Goal: Transaction & Acquisition: Purchase product/service

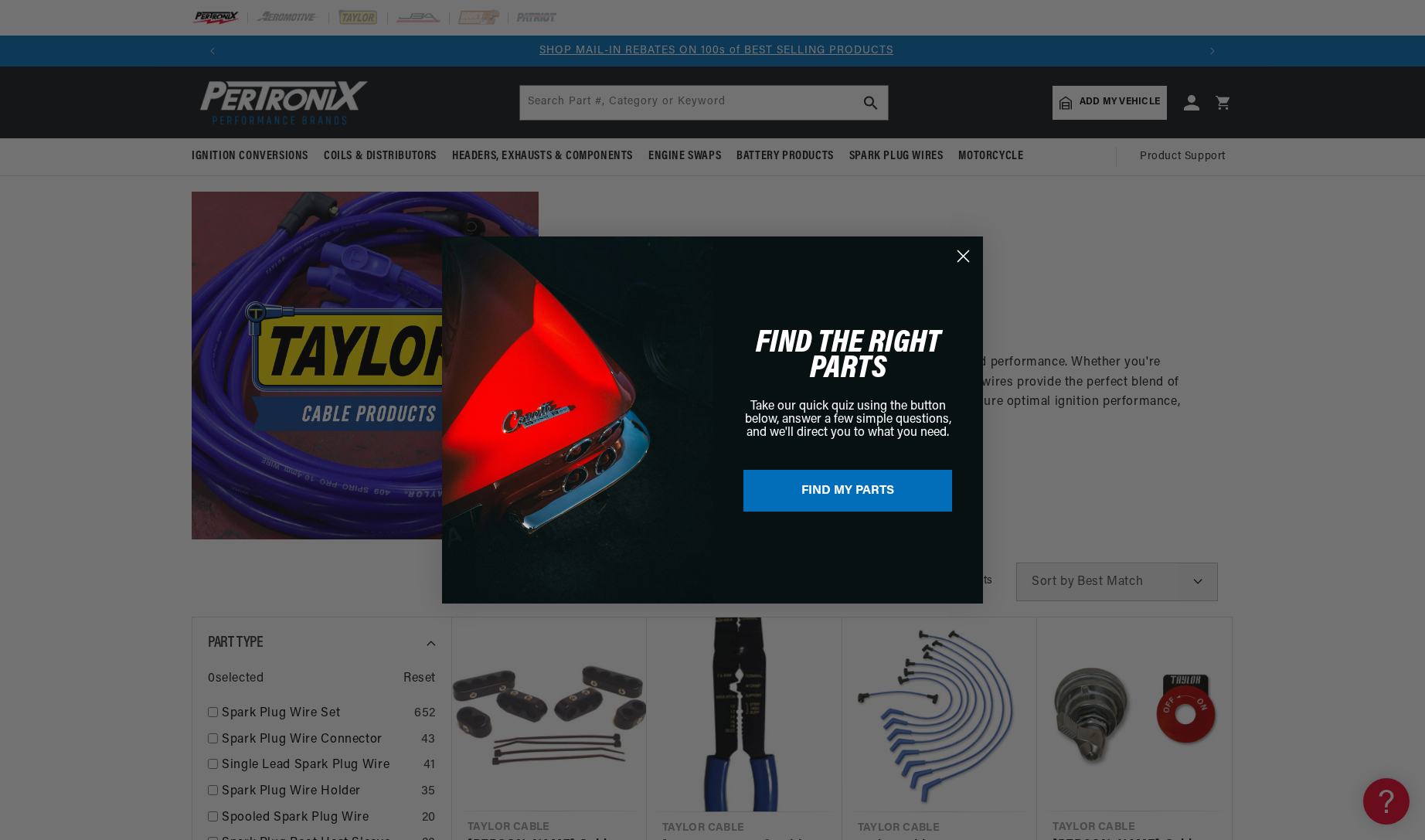
click at [965, 250] on circle "Close dialog" at bounding box center [963, 256] width 26 height 26
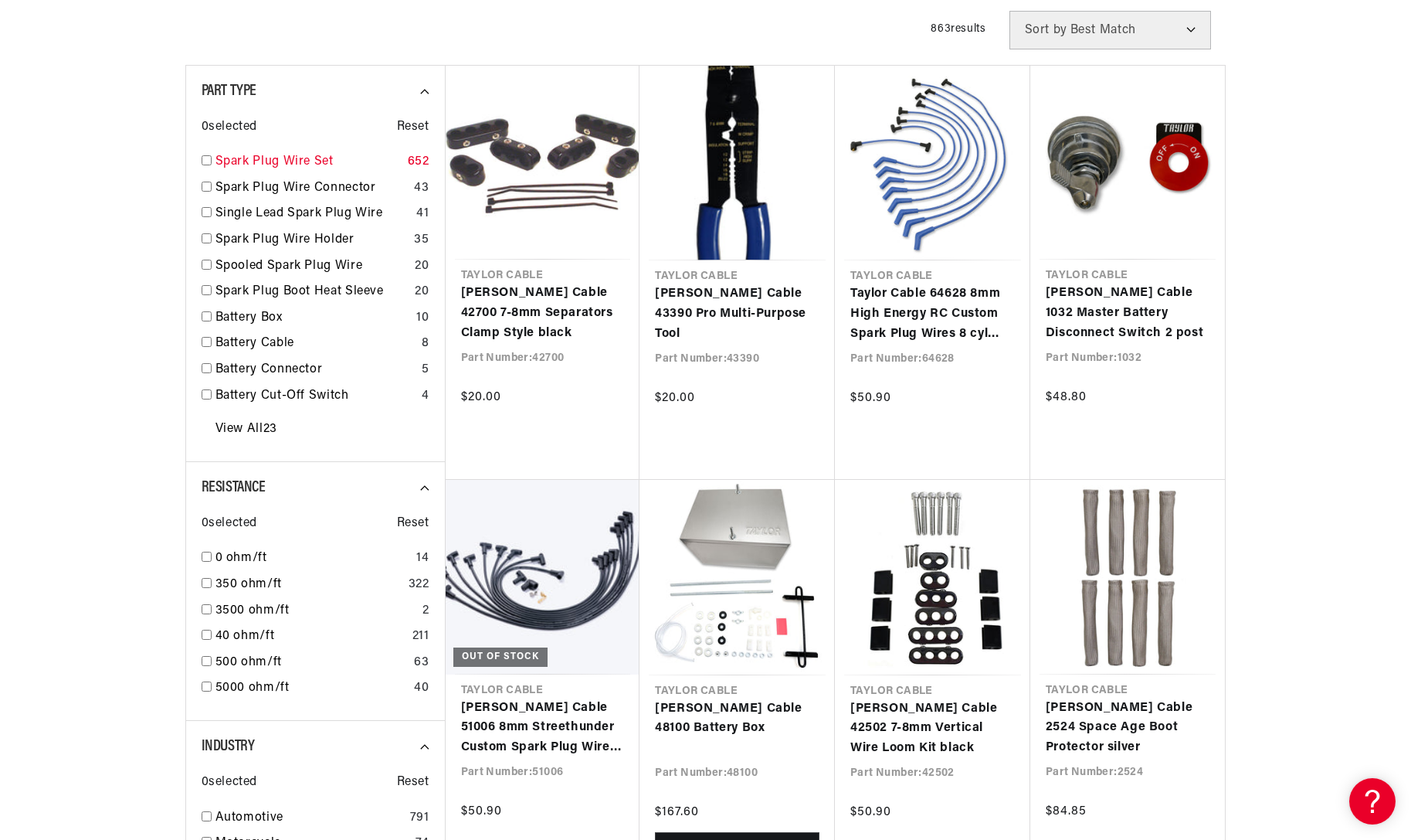
scroll to position [0, 1701]
click at [204, 161] on input "checkbox" at bounding box center [207, 160] width 10 height 10
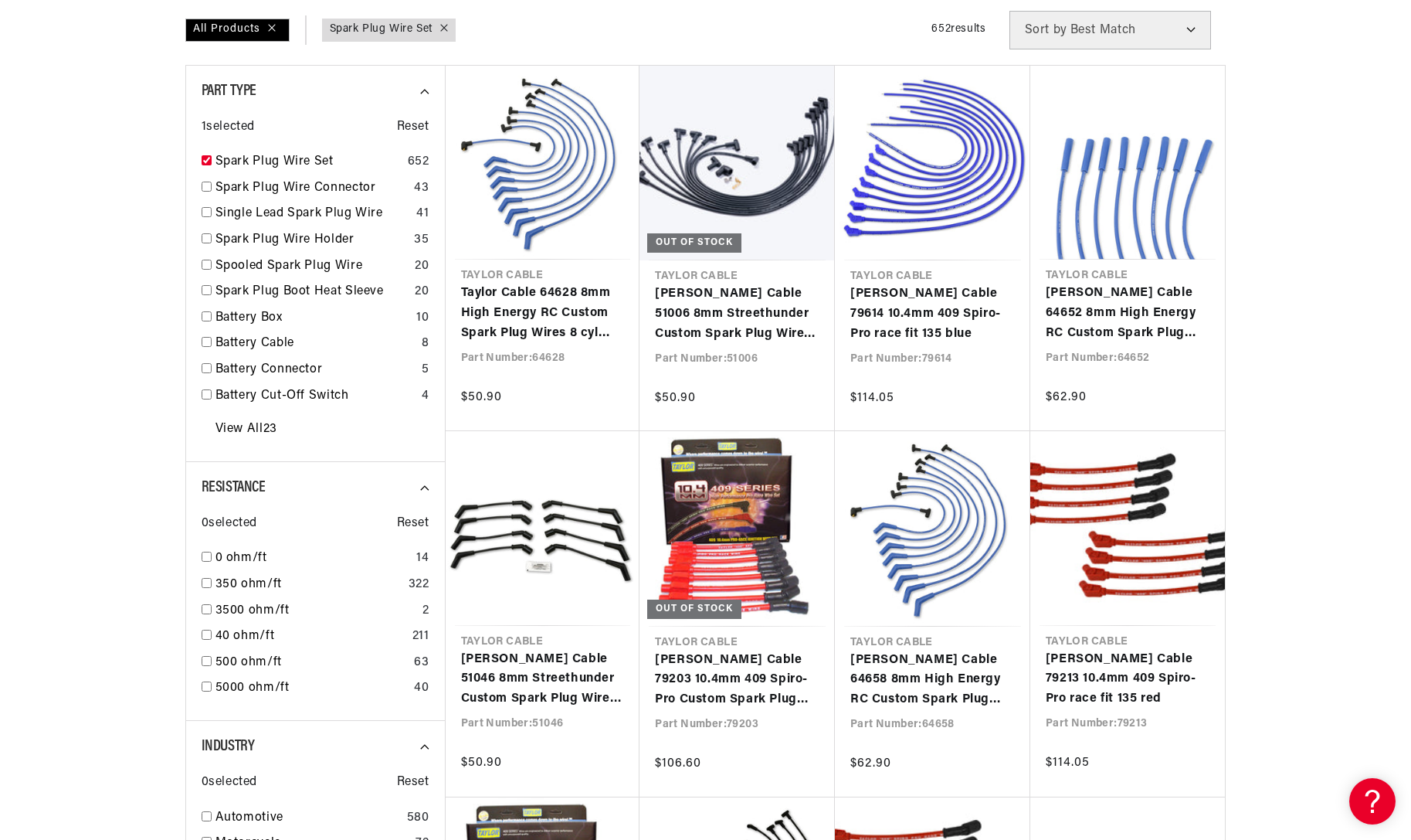
scroll to position [0, 1930]
checkbox input "true"
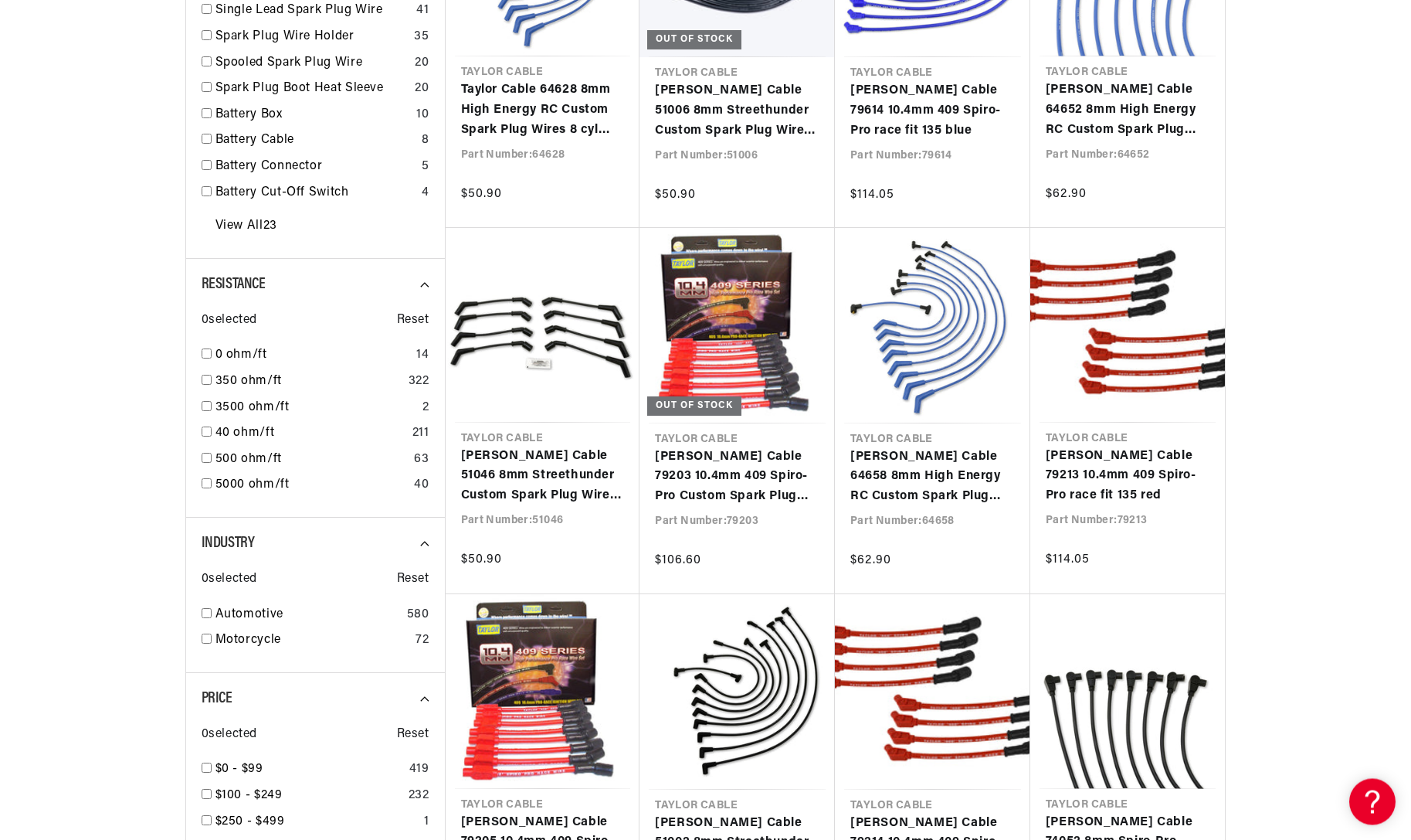
scroll to position [867, 0]
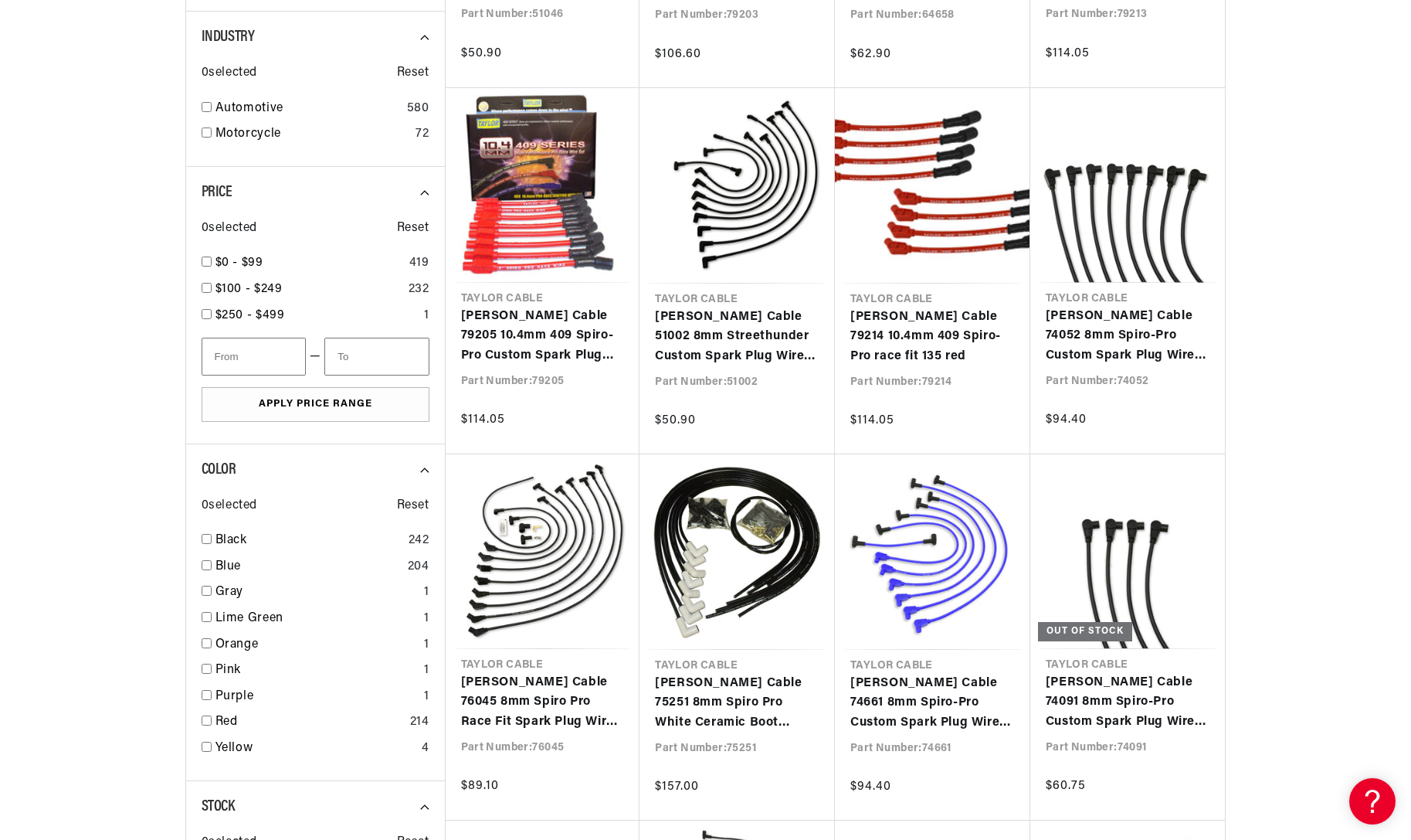
scroll to position [1419, 0]
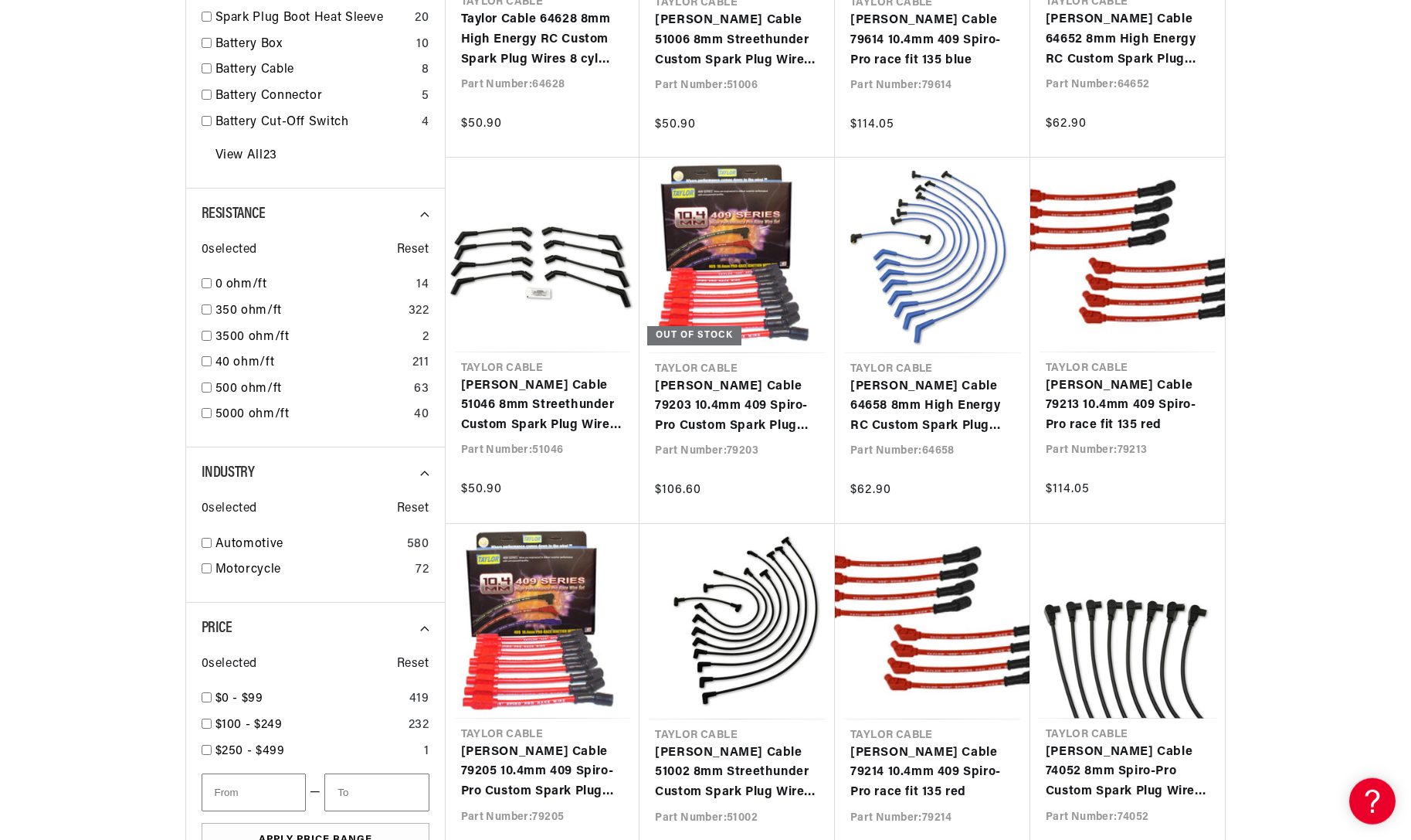
scroll to position [867, 0]
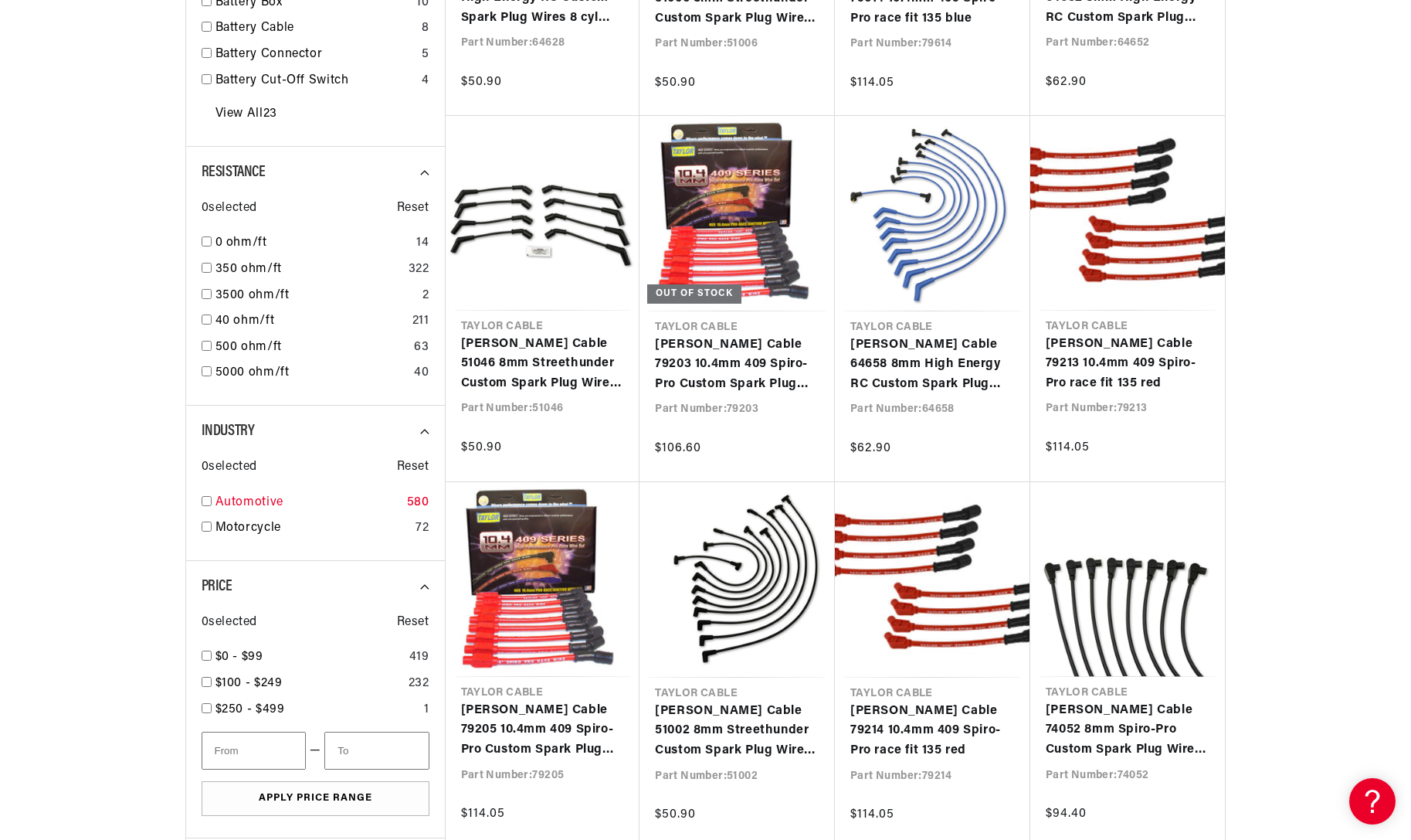
click at [208, 506] on div "Automotive 580" at bounding box center [315, 506] width 228 height 27
checkbox input "true"
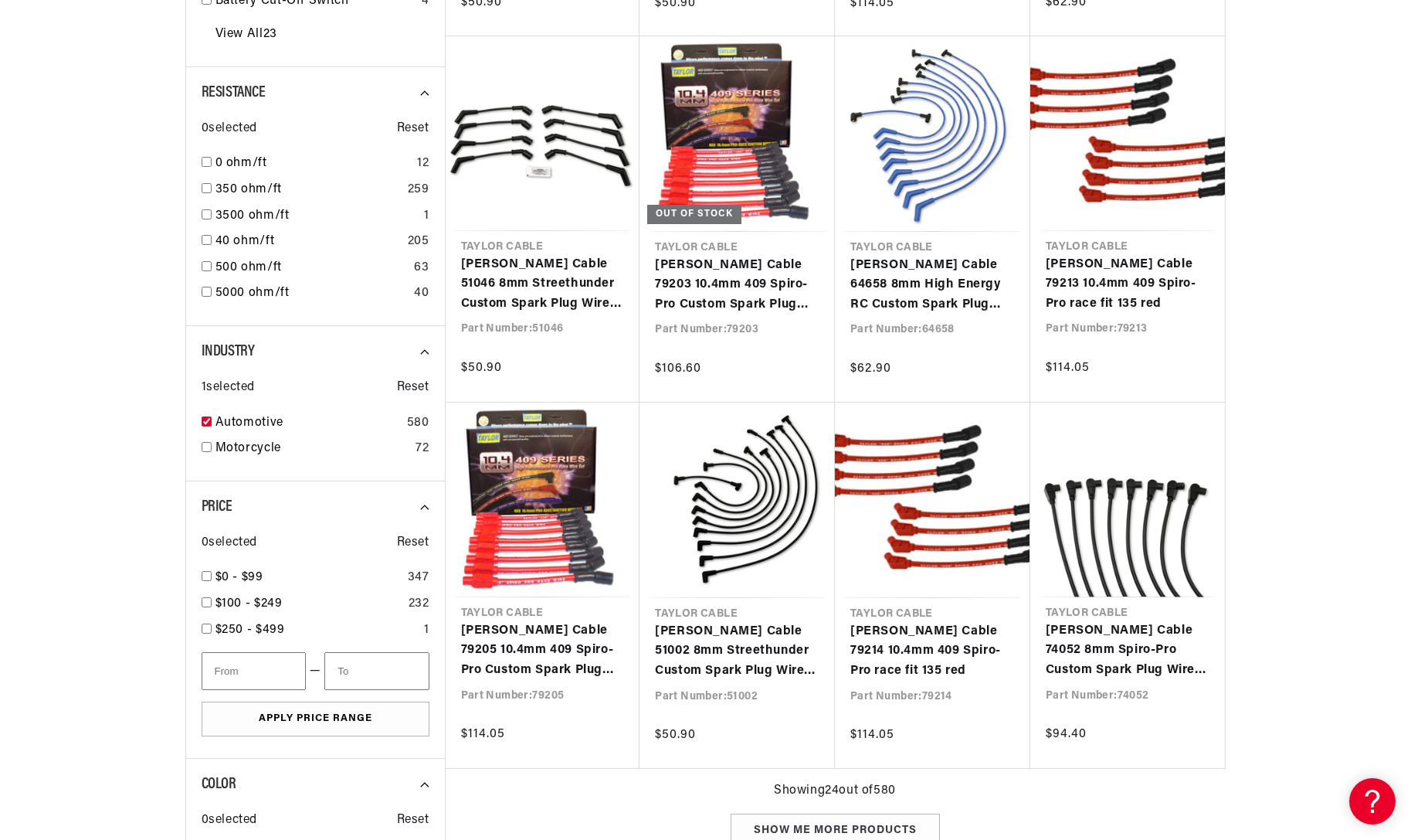
scroll to position [1103, 0]
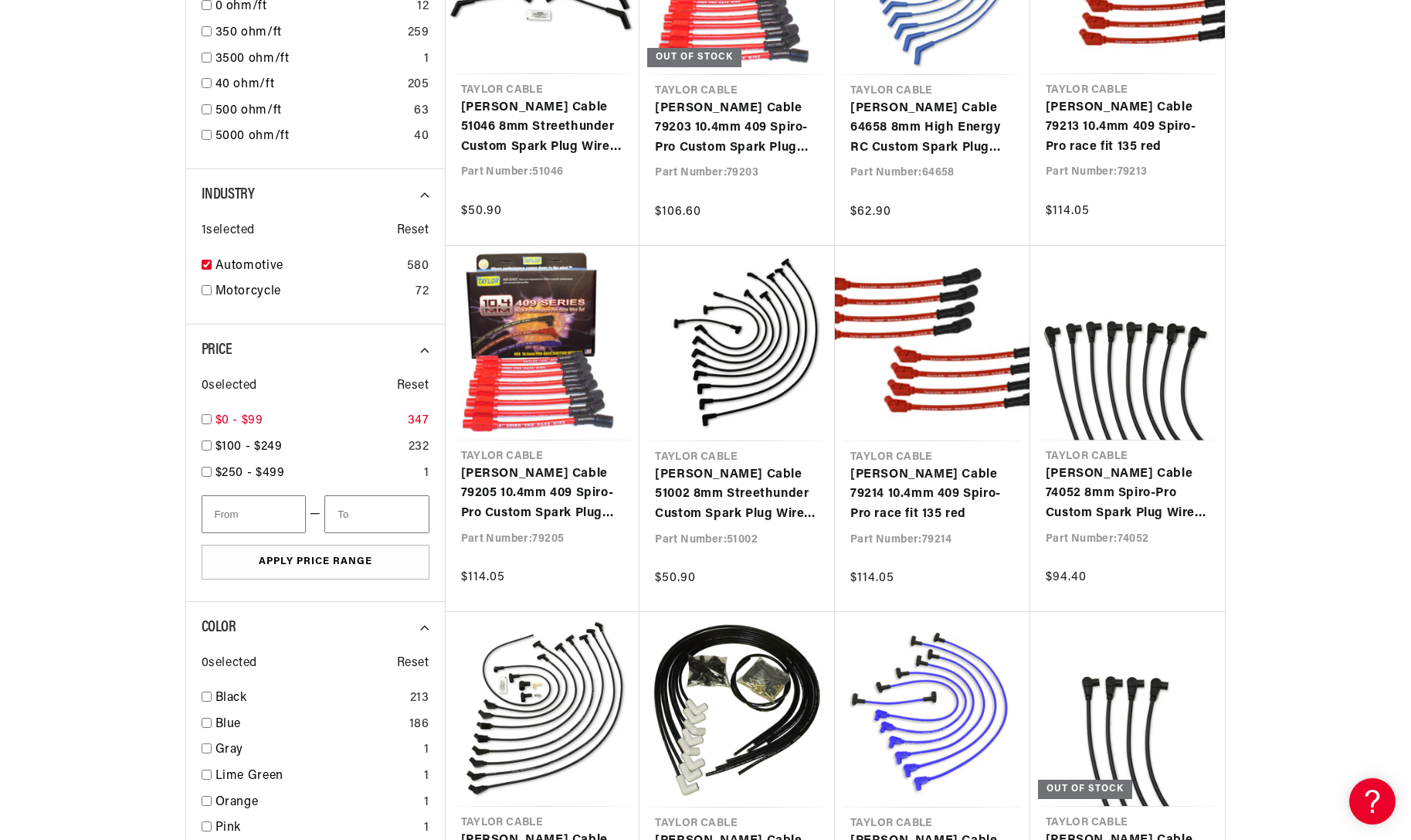
click at [209, 418] on input "checkbox" at bounding box center [207, 419] width 10 height 10
checkbox input "true"
type input "100"
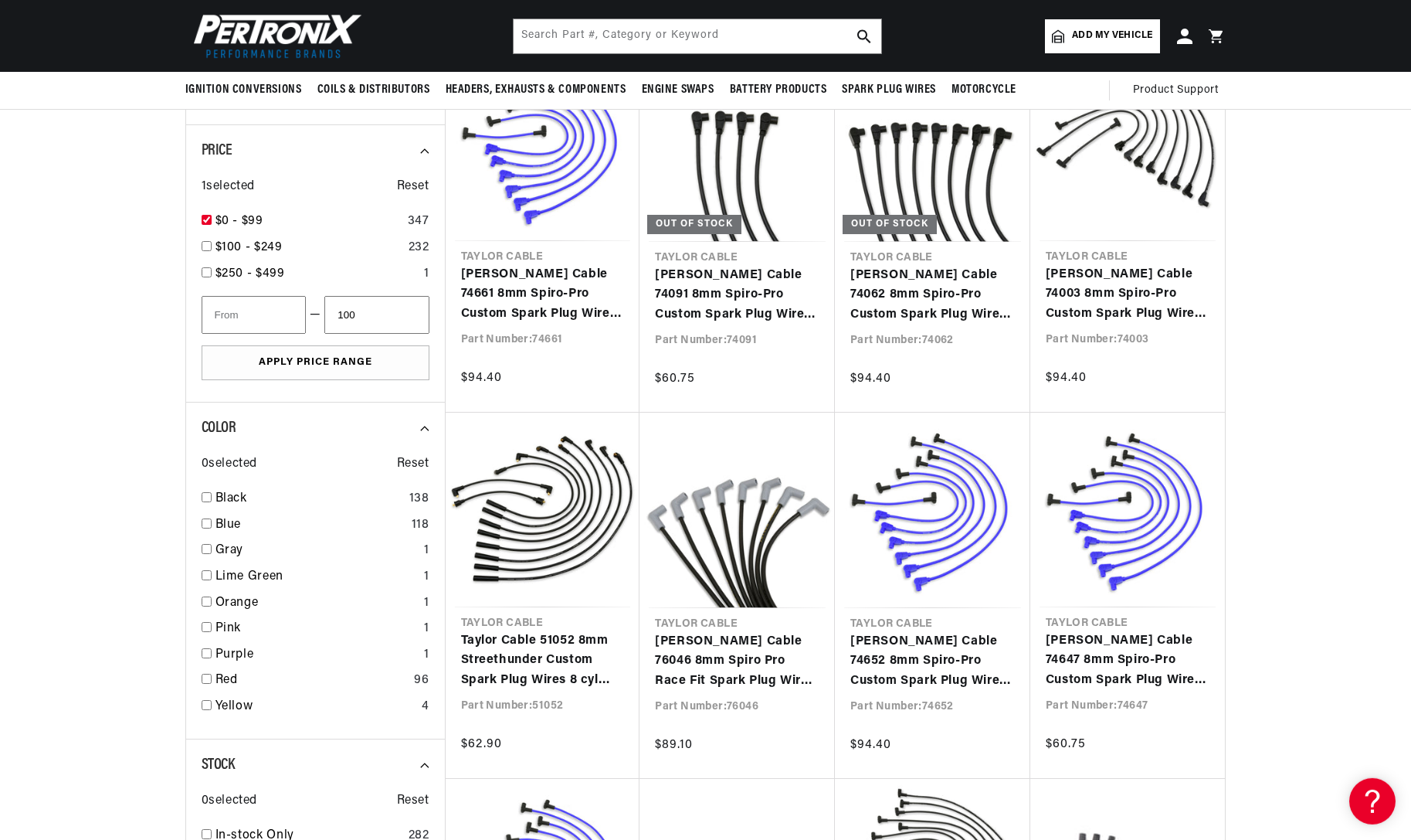
scroll to position [1300, 0]
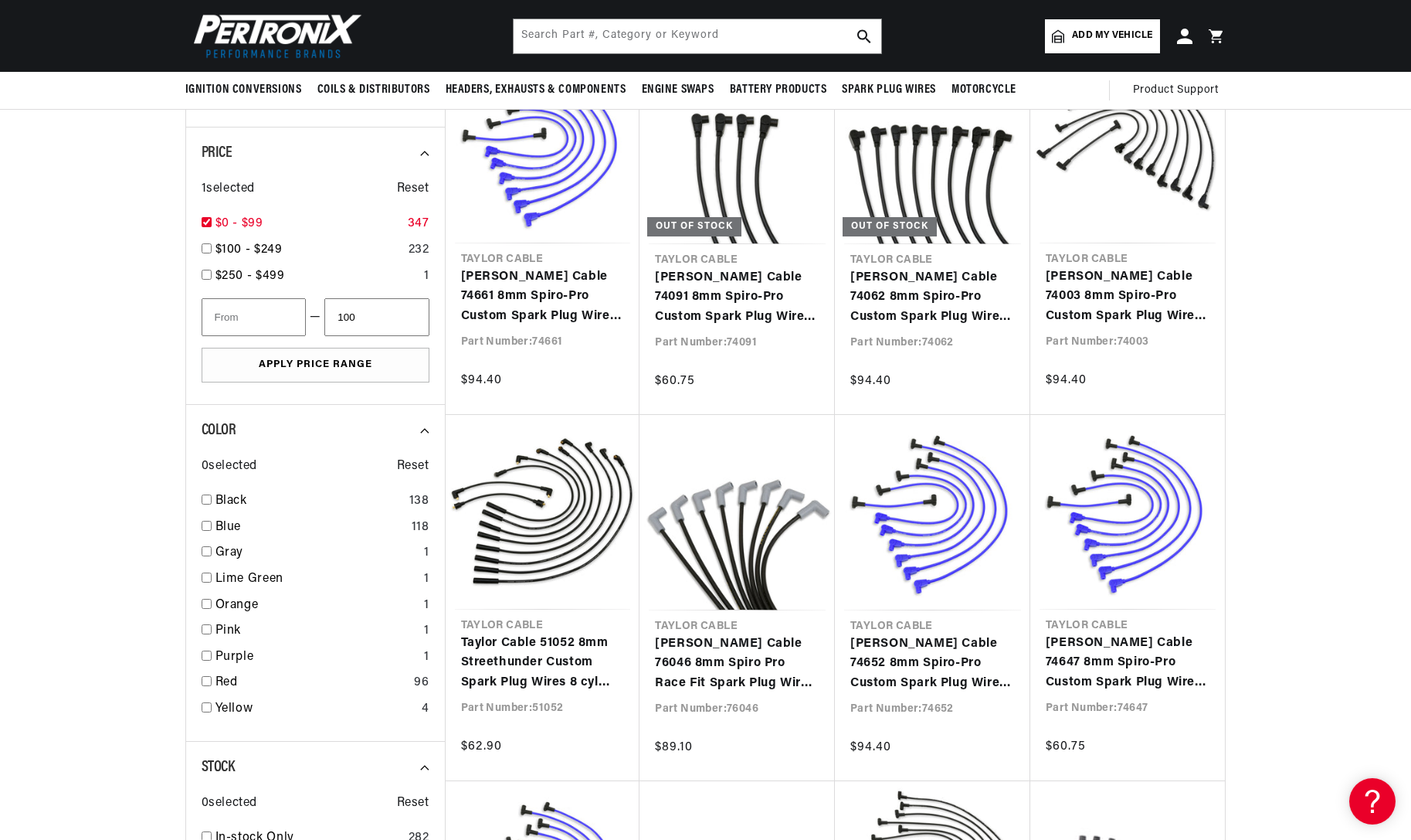
click at [204, 227] on input "checkbox" at bounding box center [207, 222] width 10 height 10
checkbox input "false"
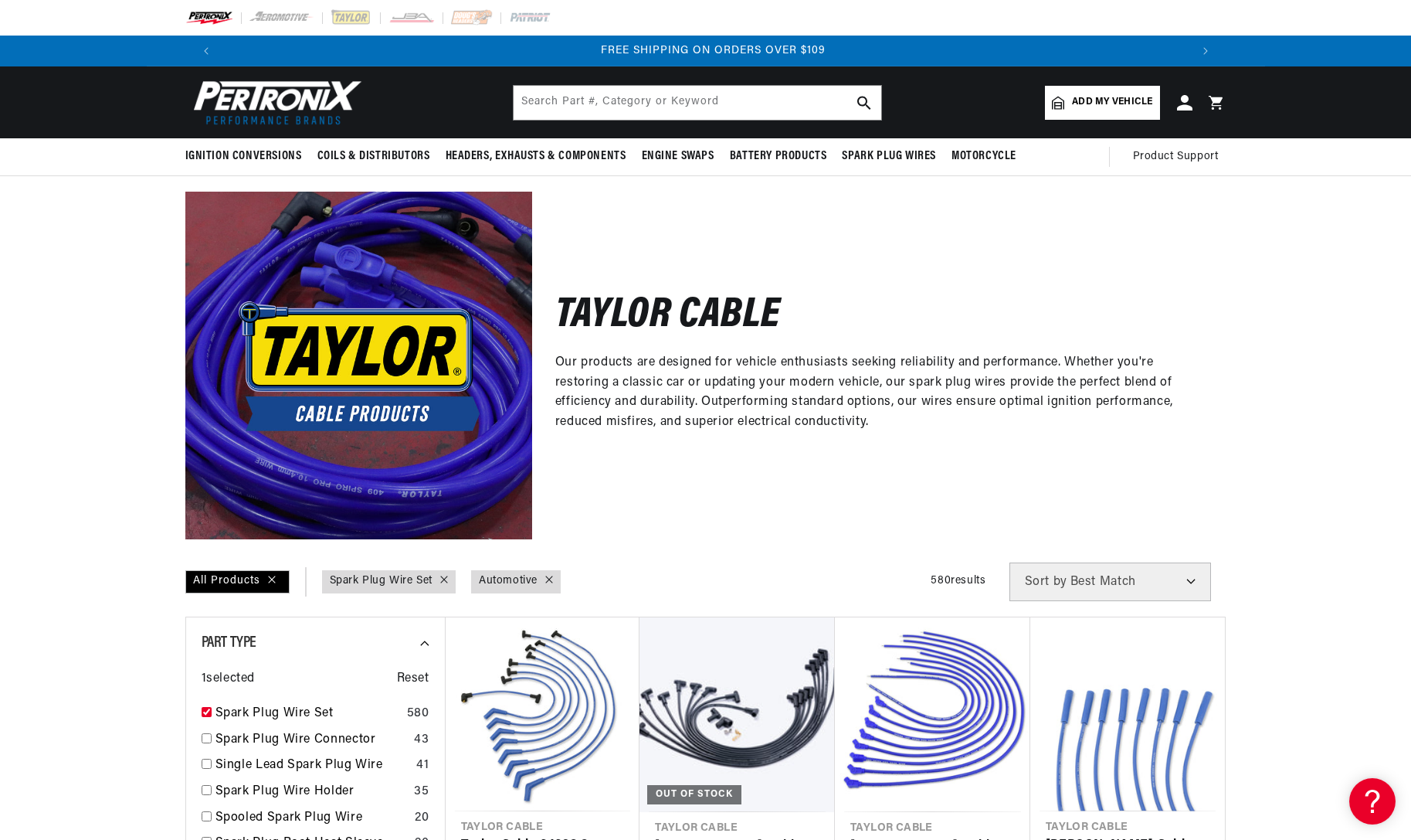
scroll to position [315, 0]
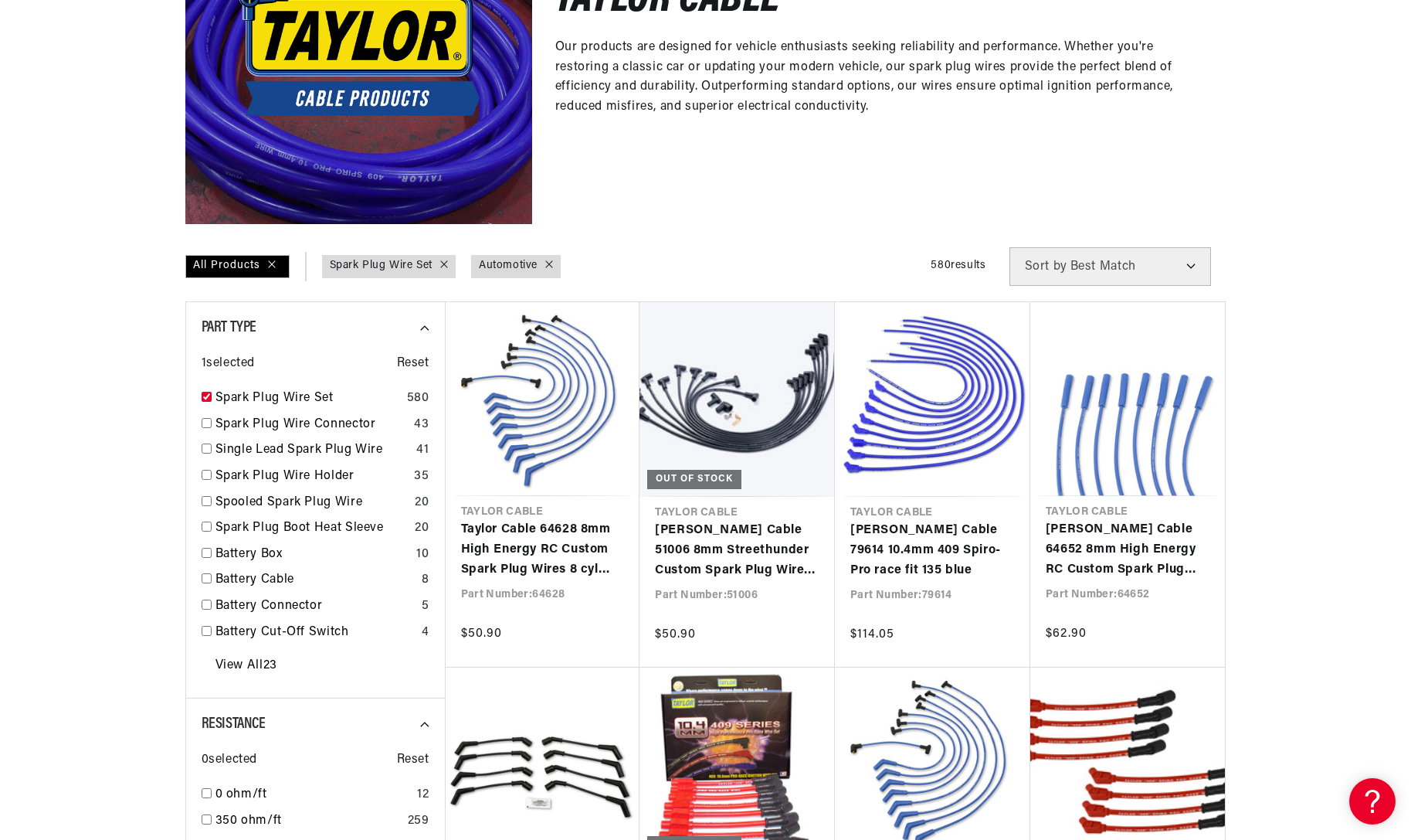
click at [1122, 262] on select "Best Match Featured Name, A-Z Name, Z-A Price, Low to High Price, High to Low" at bounding box center [1110, 266] width 202 height 39
select select "price:desc"
click option "Price, High to Low" at bounding box center [0, 0] width 0 height 0
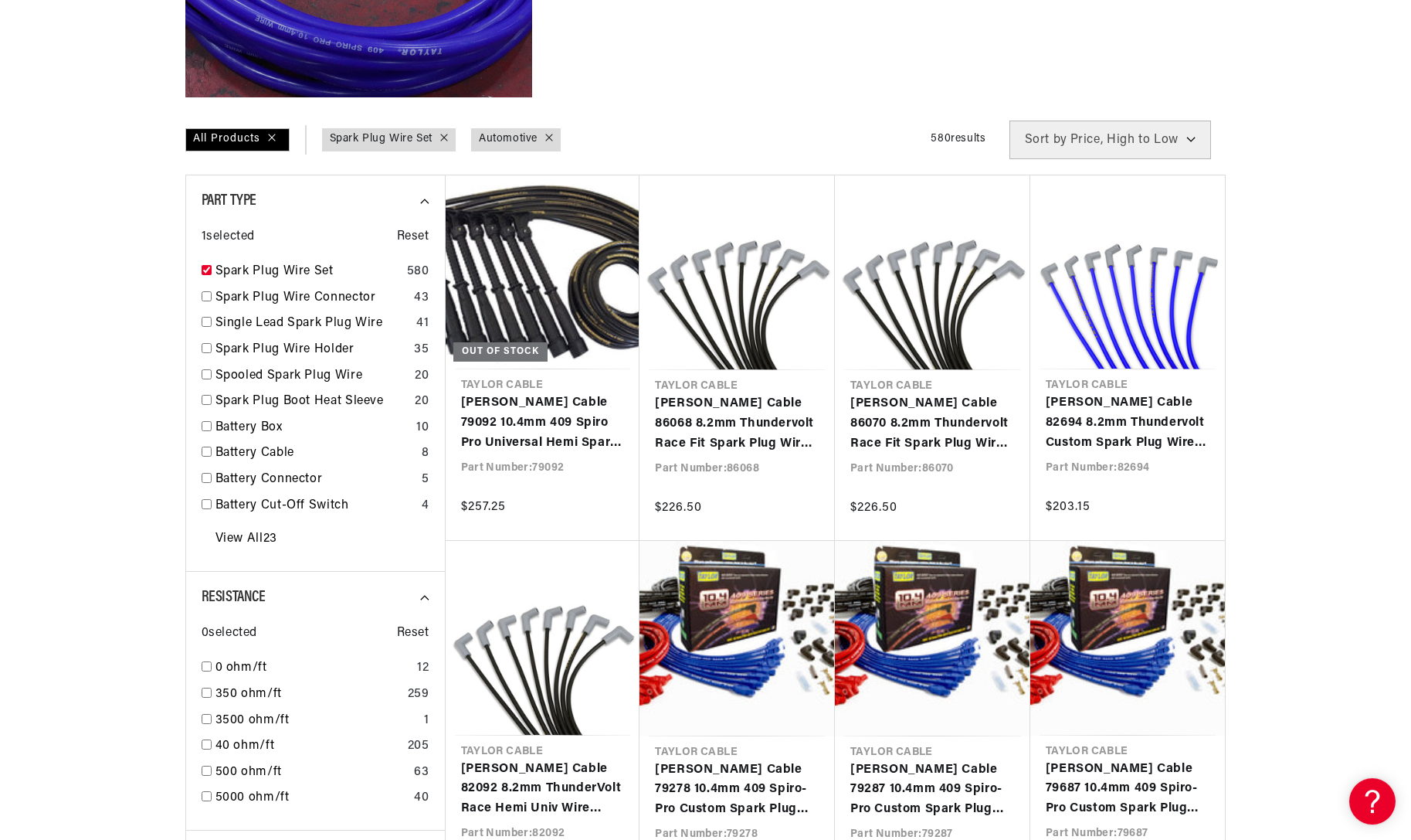
scroll to position [551, 0]
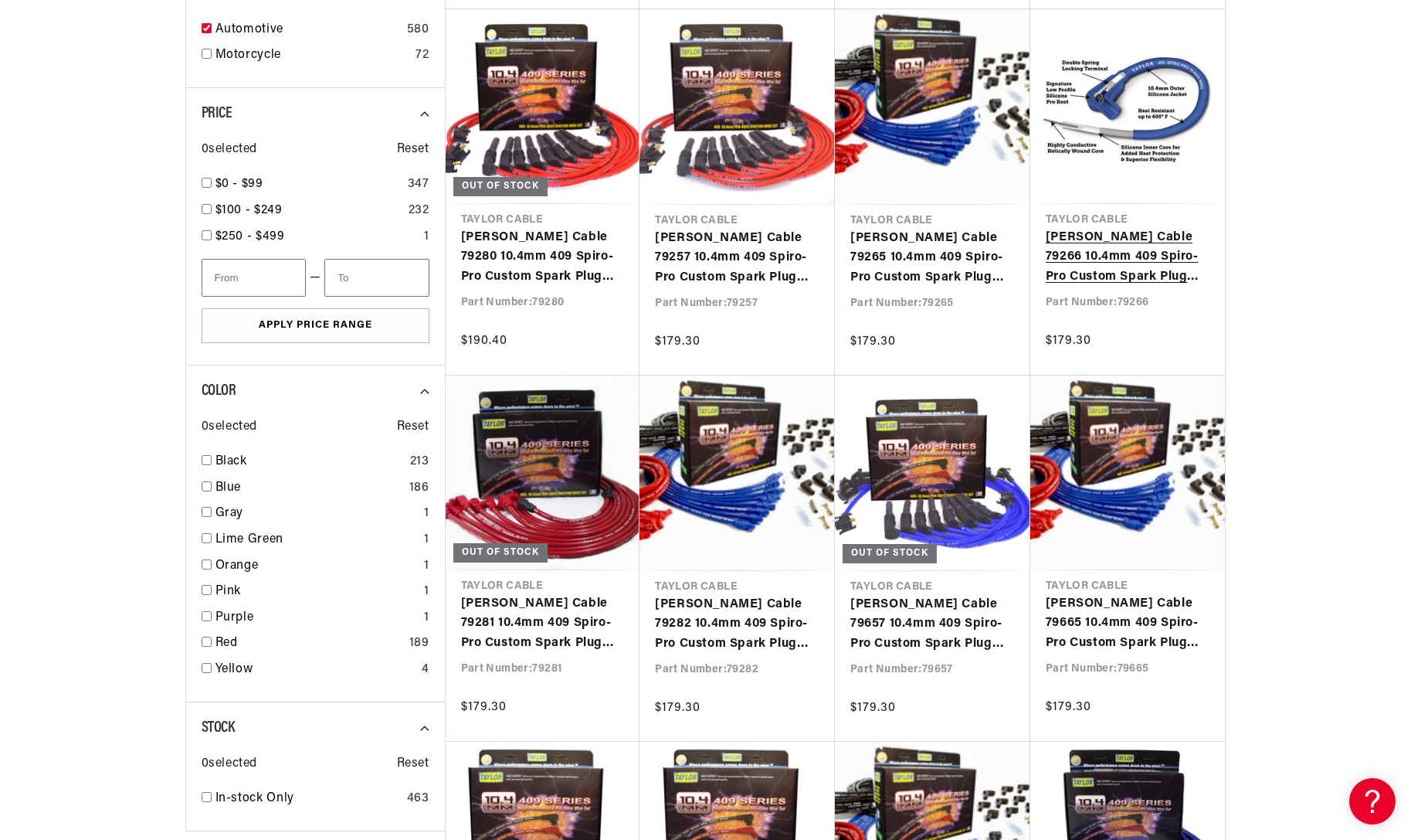
scroll to position [1419, 0]
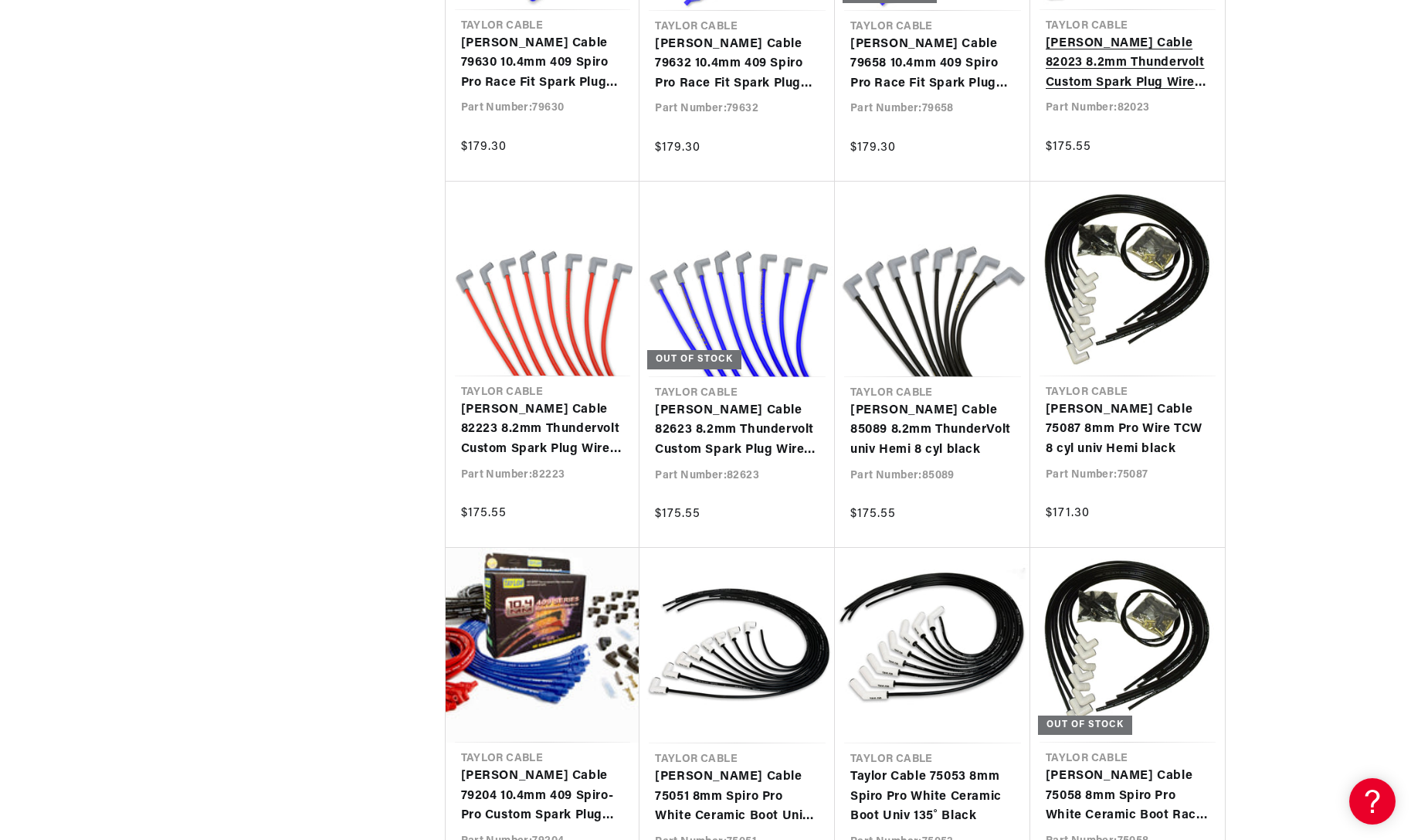
scroll to position [4239, 0]
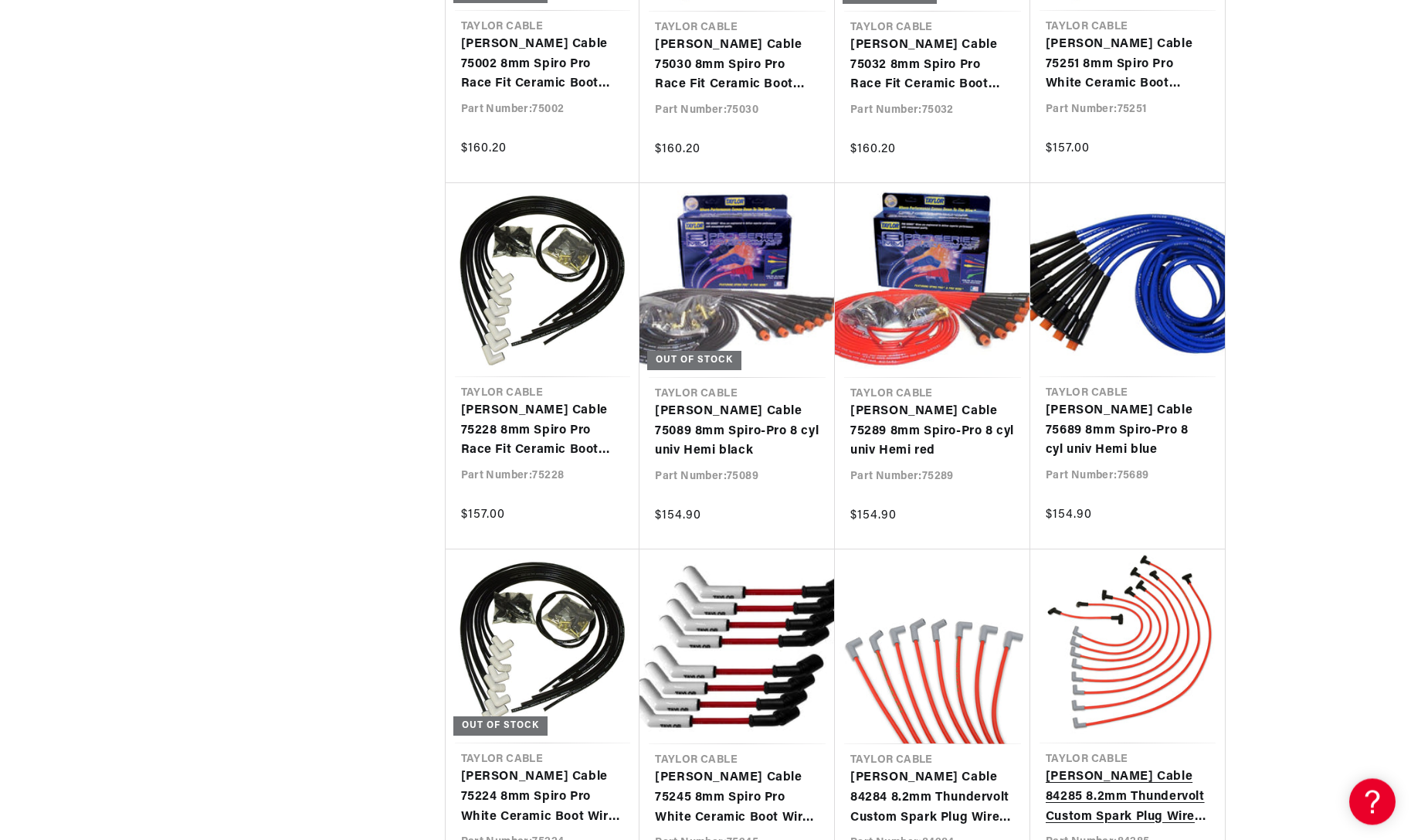
scroll to position [5555, 0]
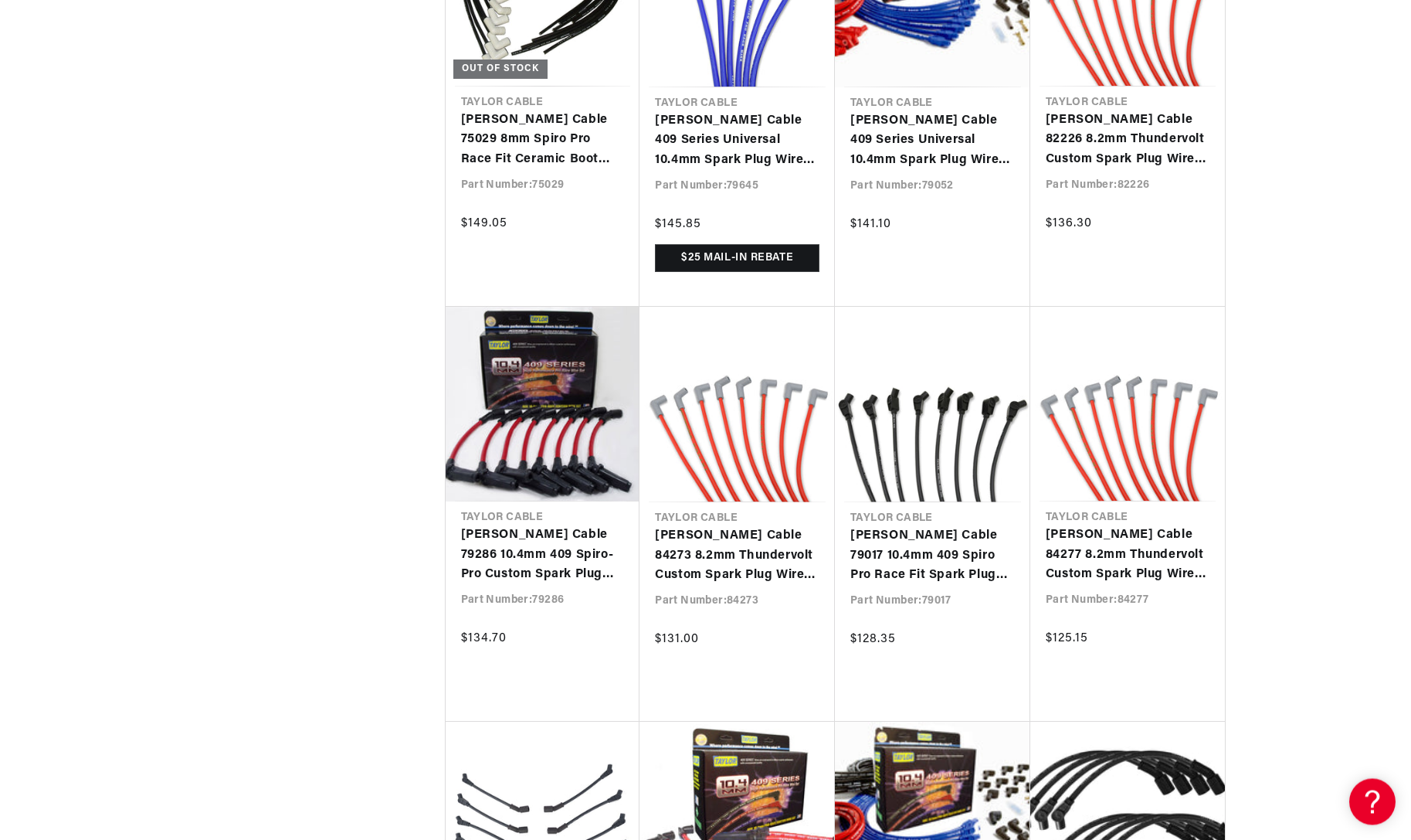
scroll to position [7298, 0]
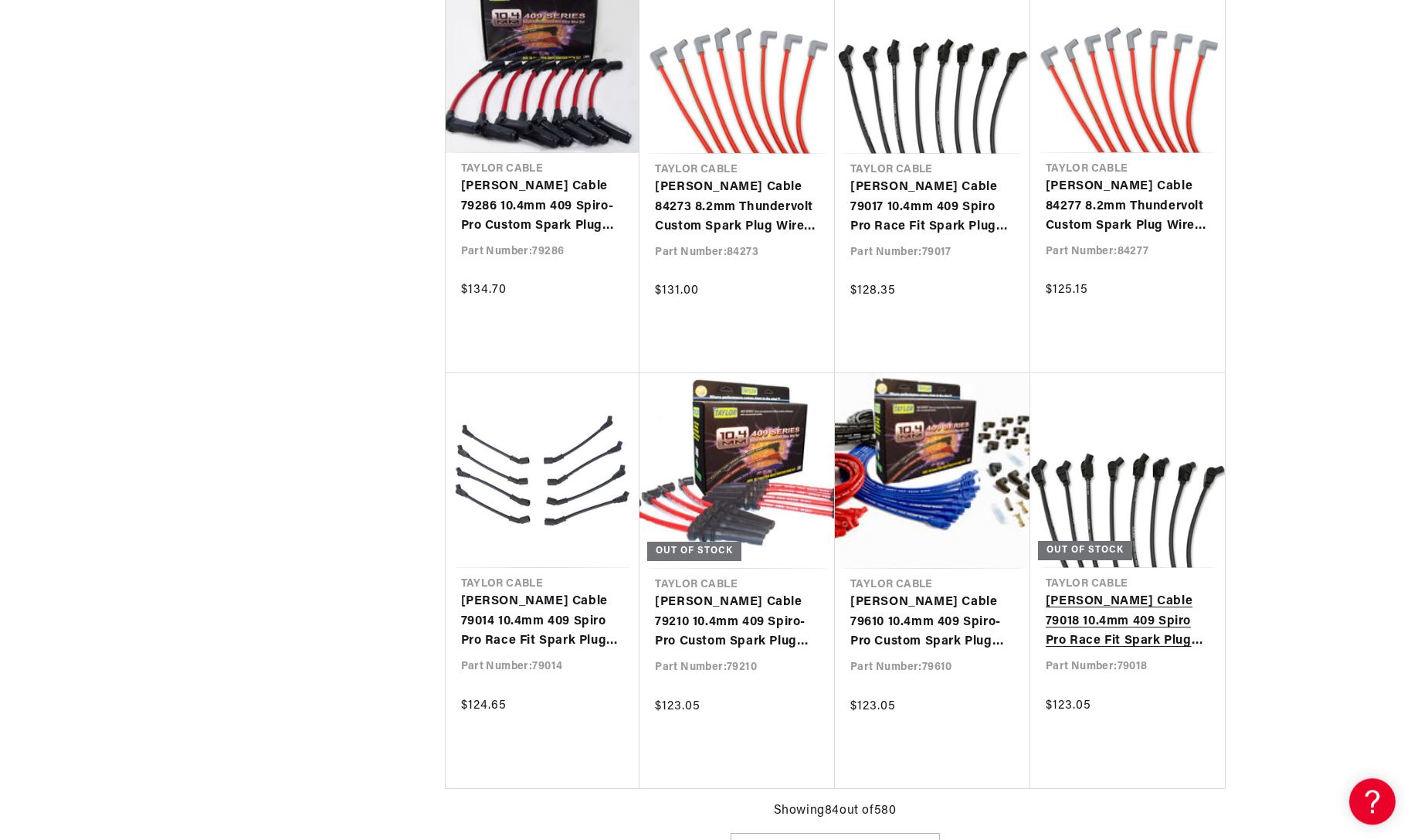
scroll to position [8234, 0]
